Goal: Check status: Check status

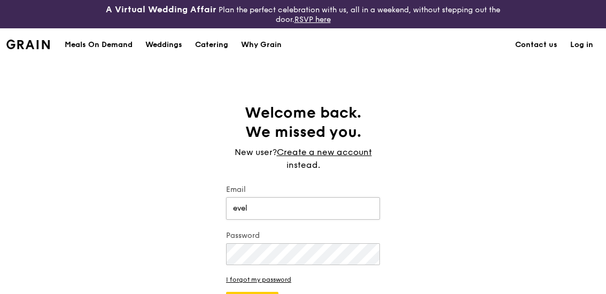
type input "evelynsp@nus.edu.sg"
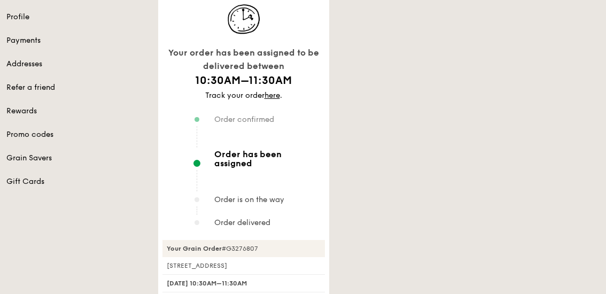
scroll to position [214, 0]
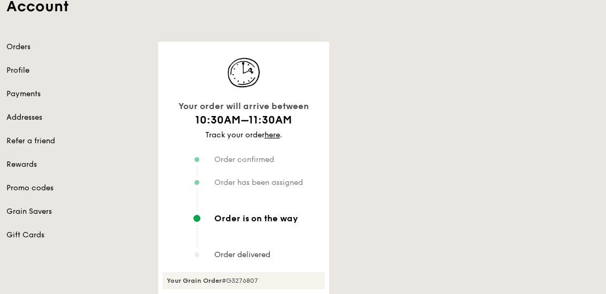
scroll to position [214, 0]
